Goal: Find contact information: Find contact information

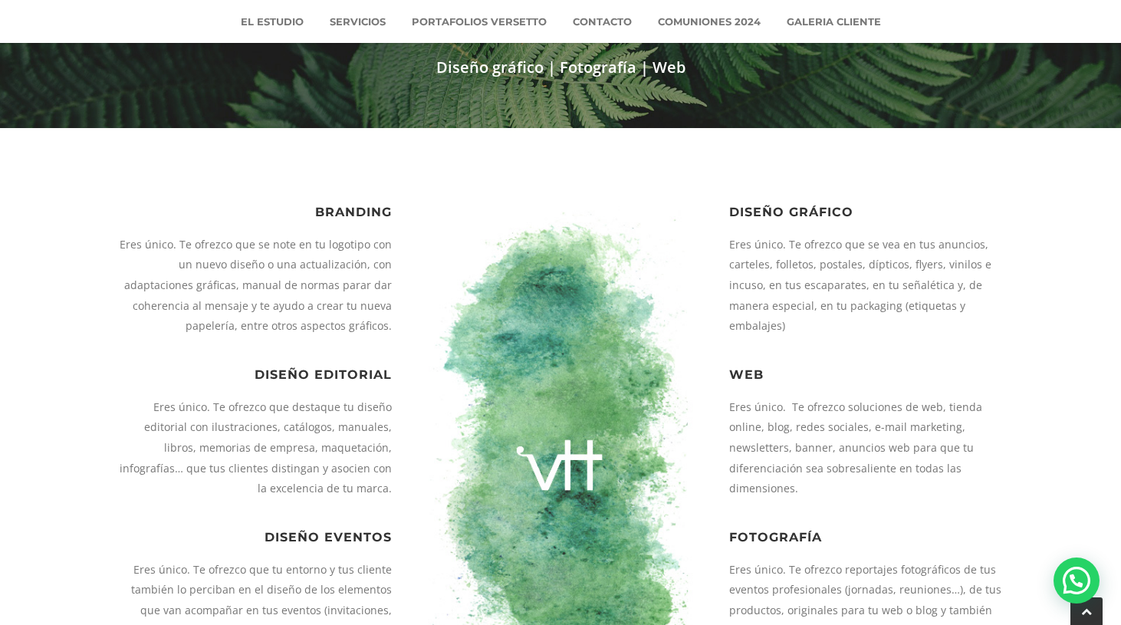
scroll to position [261, 0]
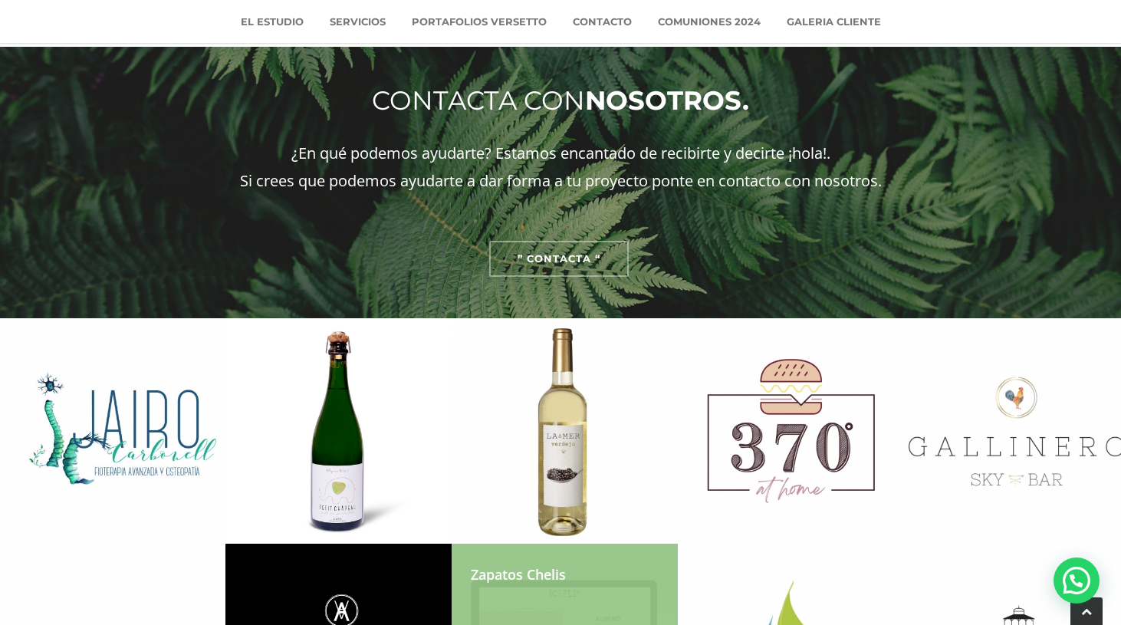
scroll to position [1777, 0]
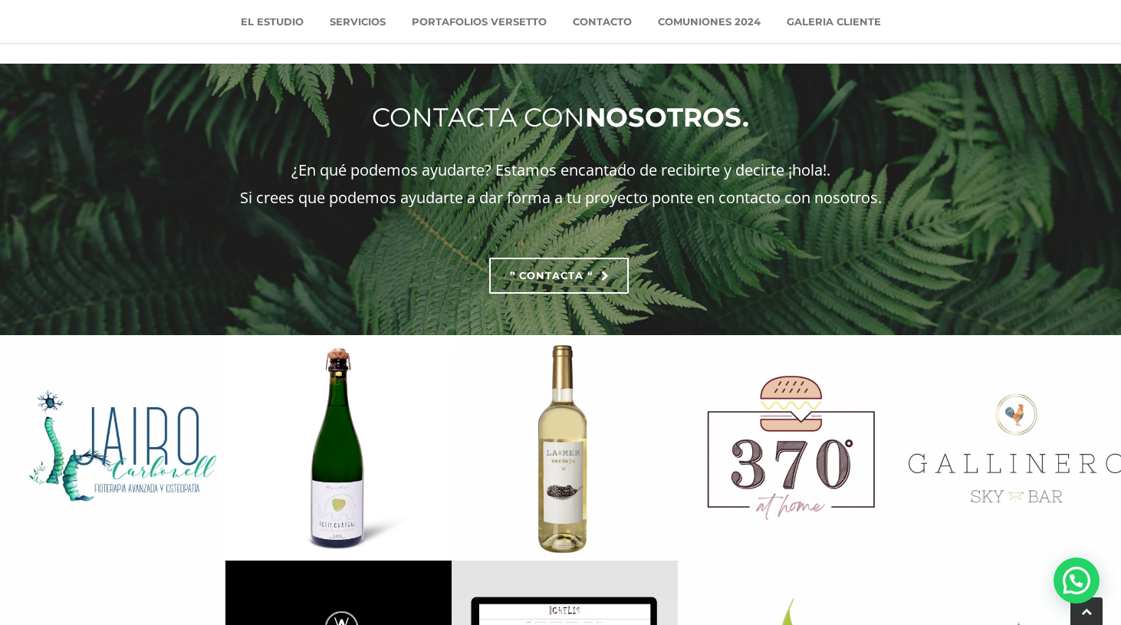
click at [581, 276] on span "” Contacta “" at bounding box center [559, 276] width 98 height 10
